Goal: Task Accomplishment & Management: Complete application form

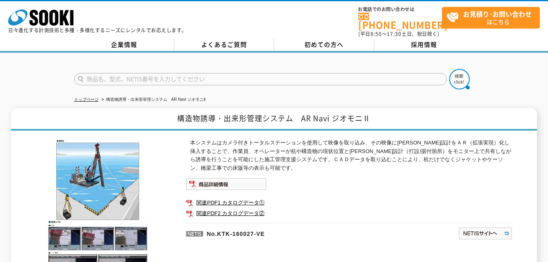
click at [398, 17] on link "[PHONE_NUMBER]" at bounding box center [400, 21] width 84 height 17
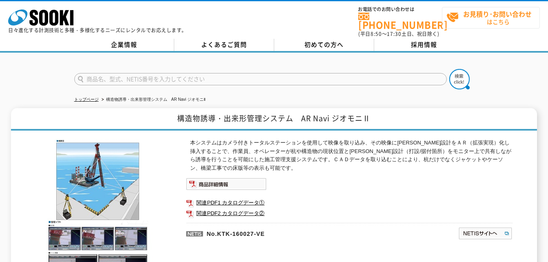
click at [485, 14] on strong "お見積り･お問い合わせ" at bounding box center [497, 14] width 69 height 10
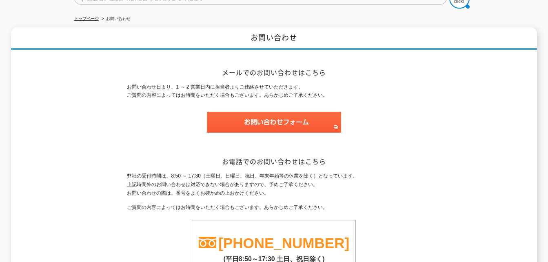
scroll to position [82, 0]
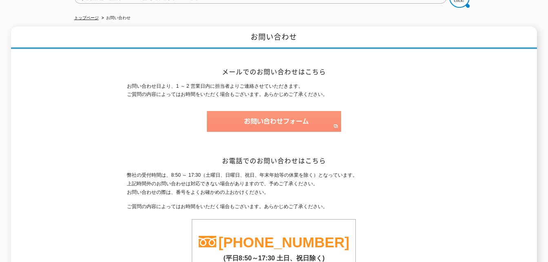
click at [316, 115] on img at bounding box center [274, 121] width 134 height 21
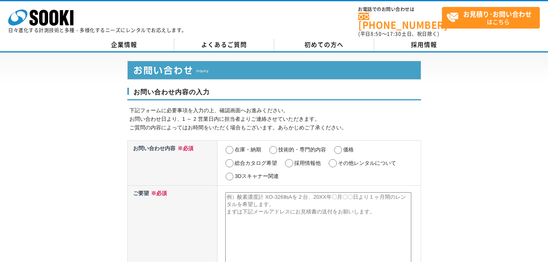
click at [232, 146] on input "在庫・納期" at bounding box center [229, 150] width 10 height 8
radio input "true"
click at [280, 146] on label "技術的・専門的内容" at bounding box center [302, 149] width 48 height 6
click at [278, 146] on input "技術的・専門的内容" at bounding box center [273, 150] width 10 height 8
radio input "true"
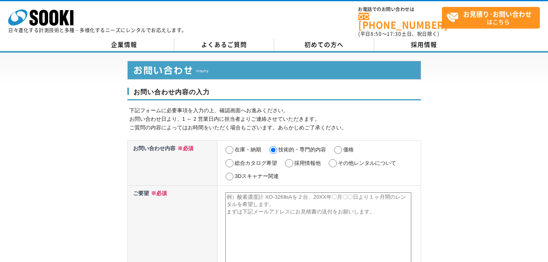
click at [233, 147] on input "在庫・納期" at bounding box center [229, 150] width 10 height 8
radio input "true"
click at [332, 144] on td "在庫・納期 技術的・専門的内容 価格 総合カタログ希望 採用情報他 その他レンタルについて 3Dスキャナー関連" at bounding box center [318, 162] width 203 height 45
click at [344, 146] on label "価格" at bounding box center [348, 149] width 11 height 6
click at [343, 146] on input "価格" at bounding box center [338, 150] width 10 height 8
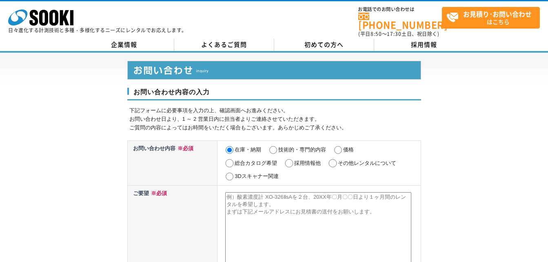
radio input "true"
click at [240, 147] on label "在庫・納期" at bounding box center [248, 149] width 27 height 6
click at [235, 147] on input "在庫・納期" at bounding box center [229, 150] width 10 height 8
radio input "true"
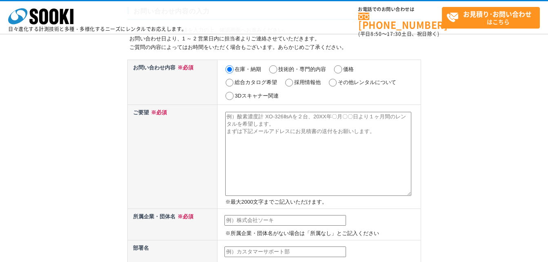
scroll to position [41, 0]
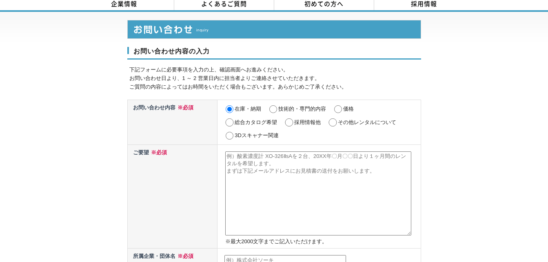
click at [342, 105] on input "価格" at bounding box center [338, 109] width 10 height 8
radio input "true"
click at [227, 106] on input "在庫・納期" at bounding box center [229, 109] width 10 height 8
radio input "true"
click at [247, 156] on textarea at bounding box center [318, 193] width 186 height 84
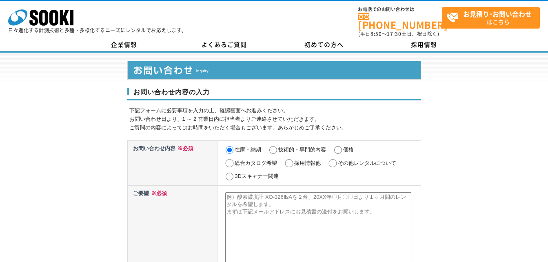
scroll to position [82, 0]
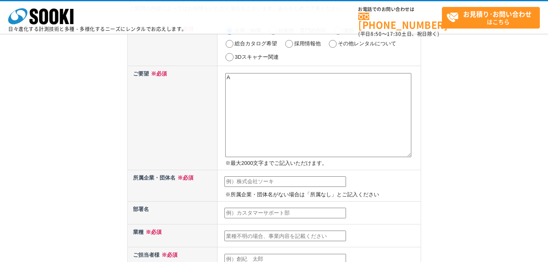
click at [344, 104] on textarea "A" at bounding box center [318, 115] width 186 height 84
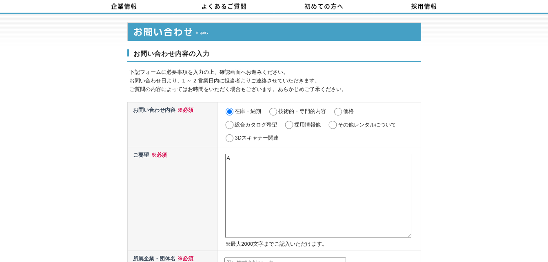
scroll to position [0, 0]
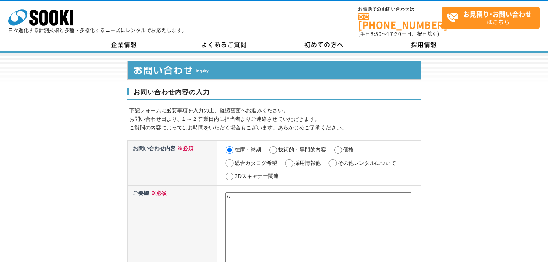
type textarea "A"
drag, startPoint x: 240, startPoint y: 190, endPoint x: 209, endPoint y: 198, distance: 32.4
click at [209, 198] on tr "ご要望 ※必須 A ※最大2000文字までご記入いただけます。" at bounding box center [273, 237] width 293 height 104
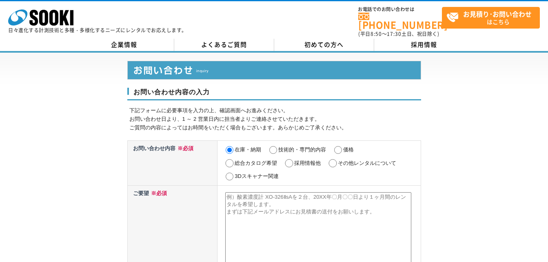
drag, startPoint x: 241, startPoint y: 193, endPoint x: 247, endPoint y: 210, distance: 18.0
click at [247, 210] on textarea at bounding box center [318, 234] width 186 height 84
drag, startPoint x: 238, startPoint y: 193, endPoint x: 316, endPoint y: 224, distance: 83.5
click at [316, 224] on textarea at bounding box center [318, 234] width 186 height 84
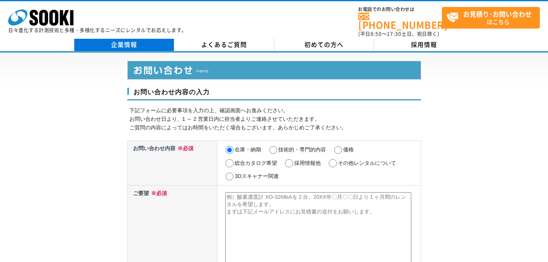
click at [134, 39] on link "企業情報" at bounding box center [124, 45] width 100 height 12
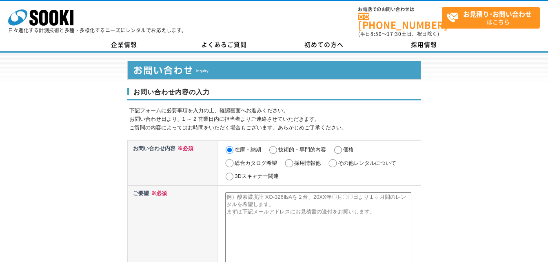
click at [239, 194] on textarea at bounding box center [318, 234] width 186 height 84
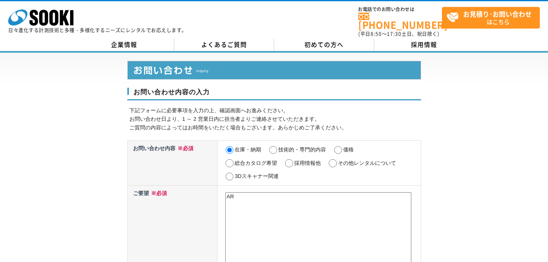
click at [257, 203] on textarea "AR" at bounding box center [318, 234] width 186 height 84
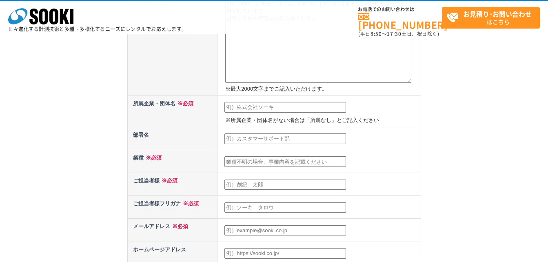
scroll to position [122, 0]
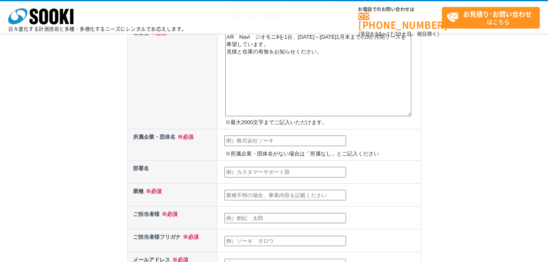
type textarea "AR　Navi　ジオモニⅡを1台、令和7年11月～令和8年1月末までの3か月間リースを希望しています。 見積と在庫の有無をお知らせください。"
click at [303, 138] on input "text" at bounding box center [285, 140] width 122 height 11
type input "唐津土建工業（株）"
click at [285, 171] on input "text" at bounding box center [285, 172] width 122 height 11
type input "土木部"
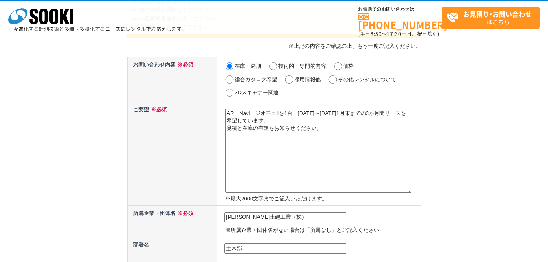
scroll to position [245, 0]
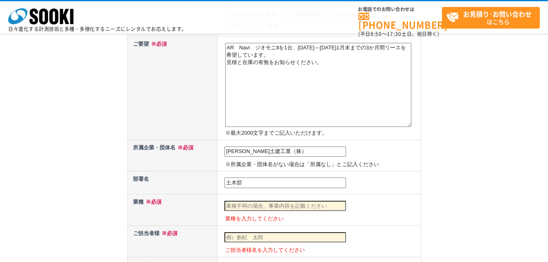
click at [266, 204] on input "text" at bounding box center [285, 206] width 122 height 11
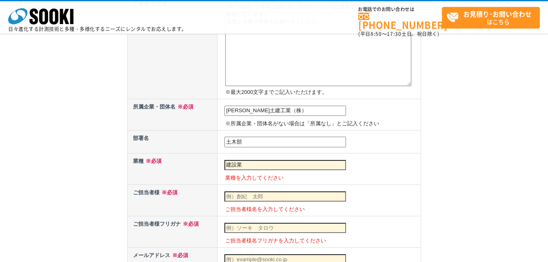
type input "建設業"
click at [266, 201] on input "text" at bounding box center [285, 196] width 122 height 11
type input "飫富　和夫"
click at [304, 230] on input "text" at bounding box center [285, 228] width 122 height 11
type input "ｐ"
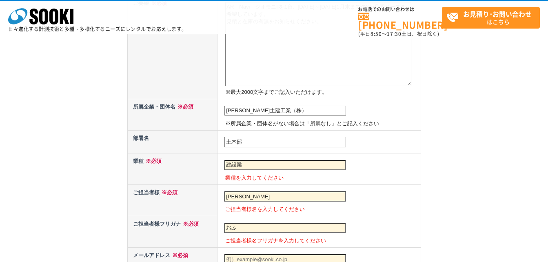
type input "お"
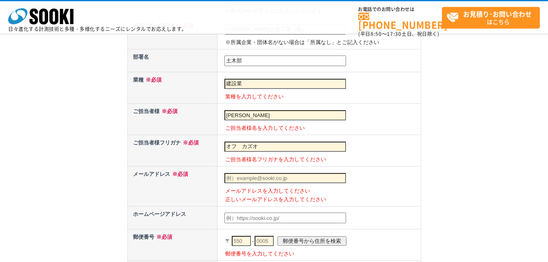
scroll to position [367, 0]
type input "オフ　カズオ"
click at [292, 175] on input "text" at bounding box center [285, 178] width 122 height 11
type input "do-23-doken@karatsu.co.jp"
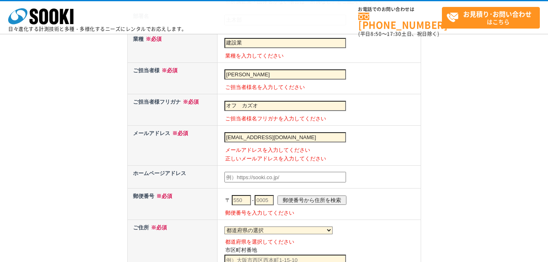
scroll to position [408, 0]
click at [240, 200] on input "text" at bounding box center [241, 200] width 19 height 11
type input "847"
click at [267, 197] on input "text" at bounding box center [264, 200] width 19 height 11
type input "0861"
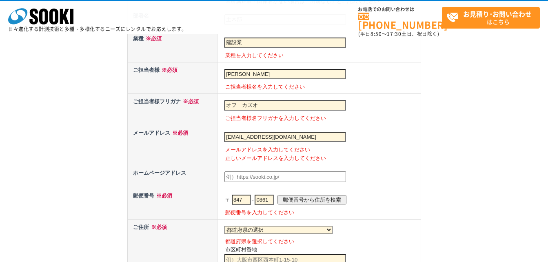
click at [304, 199] on input "郵便番号から住所を検索" at bounding box center [311, 199] width 69 height 9
select select "41"
type input "唐津市二タ子"
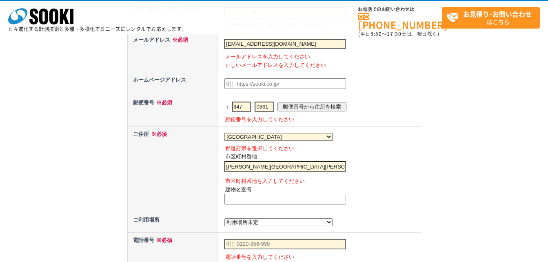
scroll to position [571, 0]
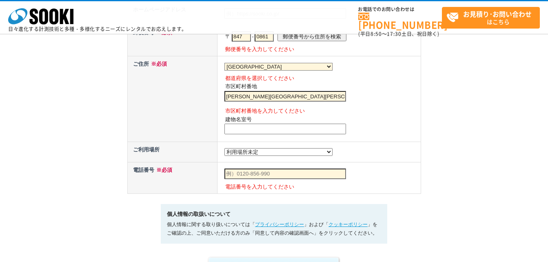
click at [259, 134] on input "text" at bounding box center [285, 129] width 122 height 11
type input "2丁目7－51"
click at [264, 156] on select "都道府県の選択 利用場所未定 北海道 青森県 岩手県 宮城県 秋田県 山形県 福島県 茨城県 栃木県 群馬県 埼玉県 千葉県 東京都 神奈川県 新潟県 富山県…" at bounding box center [278, 152] width 108 height 8
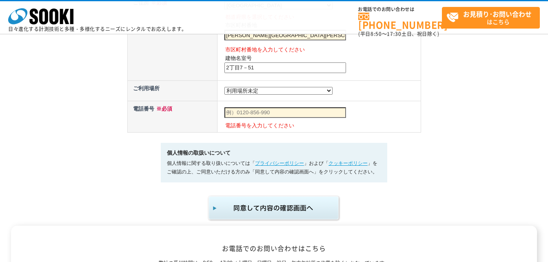
scroll to position [635, 0]
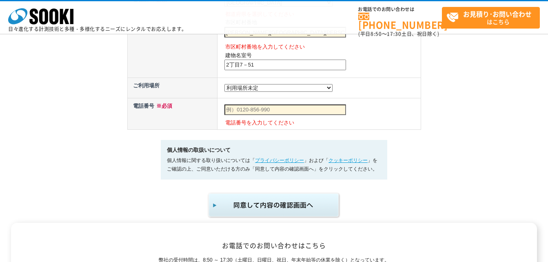
click at [266, 91] on select "都道府県の選択 利用場所未定 北海道 青森県 岩手県 宮城県 秋田県 山形県 福島県 茨城県 栃木県 群馬県 埼玉県 千葉県 東京都 神奈川県 新潟県 富山県…" at bounding box center [278, 88] width 108 height 8
select select "41"
click at [224, 86] on select "都道府県の選択 利用場所未定 北海道 青森県 岩手県 宮城県 秋田県 山形県 福島県 茨城県 栃木県 群馬県 埼玉県 千葉県 東京都 神奈川県 新潟県 富山県…" at bounding box center [278, 88] width 108 height 8
click at [296, 115] on input "text" at bounding box center [285, 109] width 122 height 11
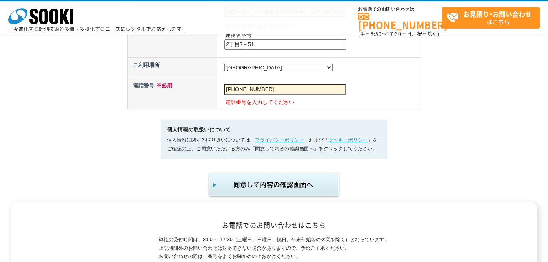
scroll to position [676, 0]
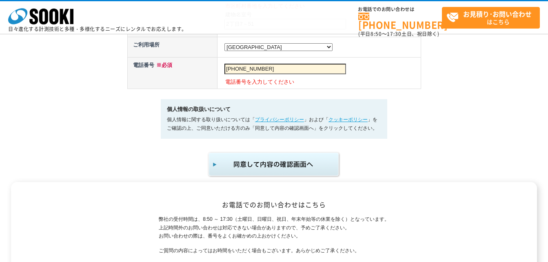
type input "090-3601-3138"
click at [300, 173] on img "submit" at bounding box center [274, 164] width 134 height 27
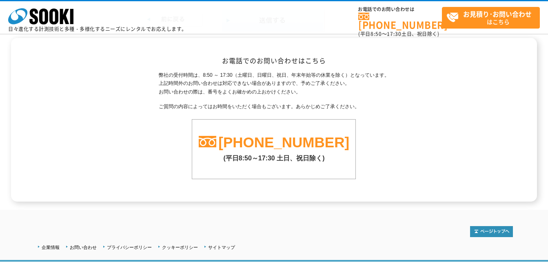
scroll to position [163, 0]
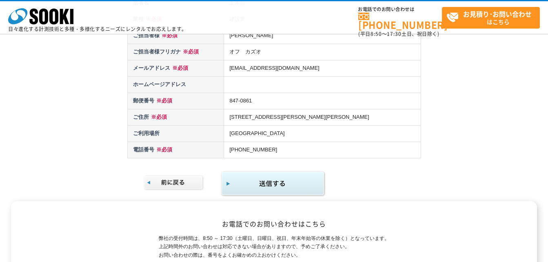
click at [310, 179] on img "submit" at bounding box center [273, 184] width 105 height 27
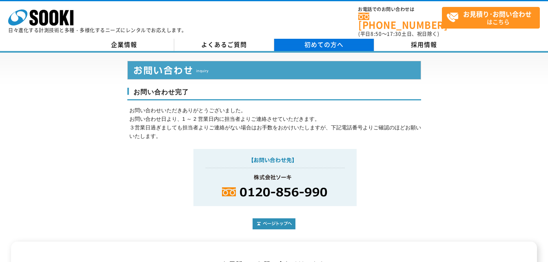
click at [317, 40] on span "初めての方へ" at bounding box center [323, 44] width 39 height 9
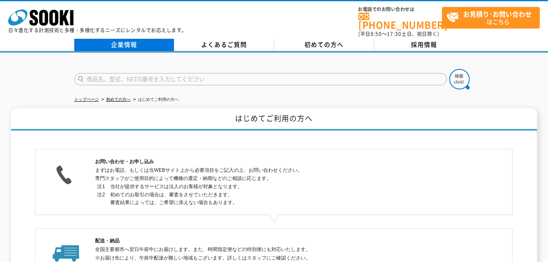
click at [107, 39] on link "企業情報" at bounding box center [124, 45] width 100 height 12
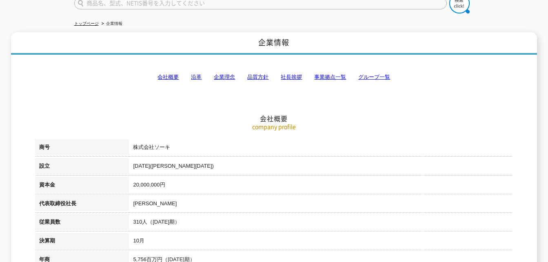
scroll to position [122, 0]
